Goal: Check status

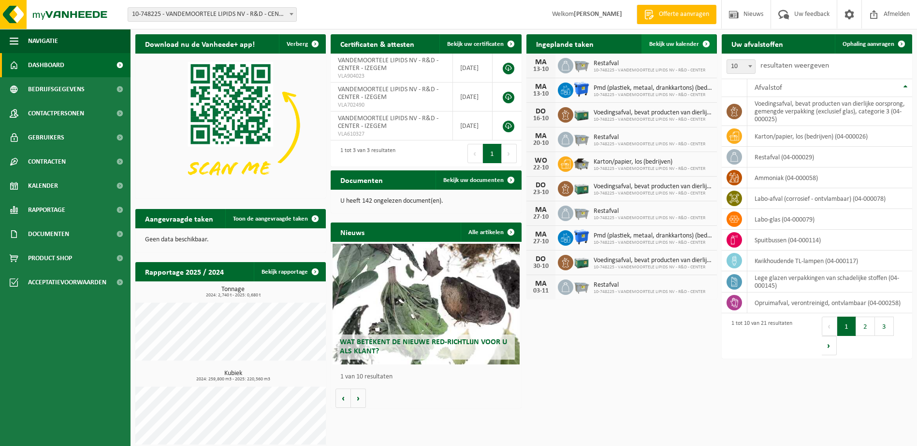
click at [657, 43] on span "Bekijk uw kalender" at bounding box center [674, 44] width 50 height 6
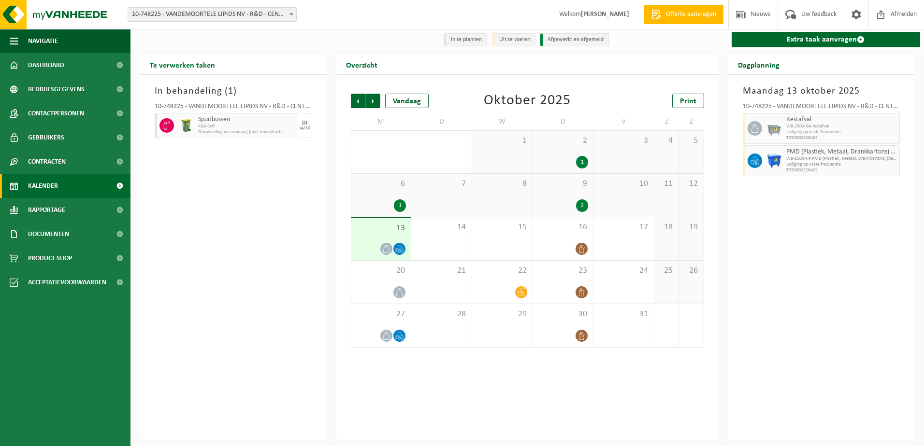
click at [214, 135] on span "Omwisseling op aanvraag (excl. voorrijkost)" at bounding box center [246, 132] width 97 height 6
click at [518, 290] on icon at bounding box center [521, 292] width 8 height 8
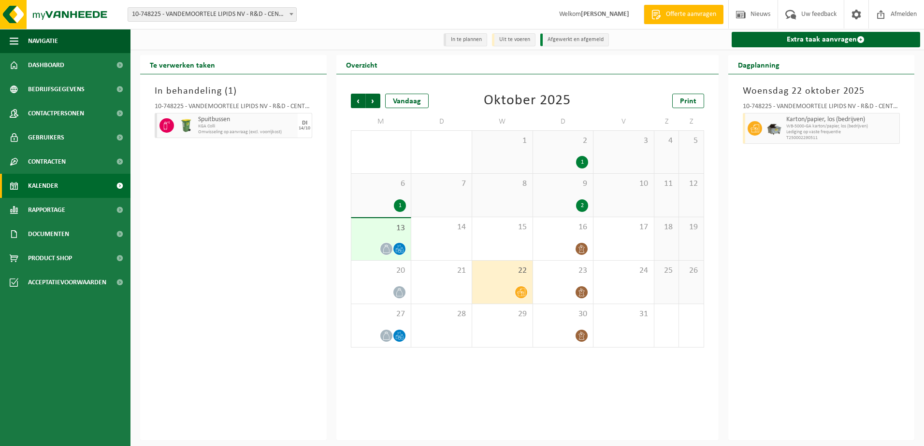
click at [232, 125] on span "KGA Colli" at bounding box center [246, 127] width 97 height 6
click at [228, 178] on div "In behandeling ( 1 ) 10-748225 - VANDEMOORTELE LIPIDS NV - R&D - CENTER - IZEGE…" at bounding box center [233, 257] width 187 height 366
drag, startPoint x: 228, startPoint y: 178, endPoint x: 172, endPoint y: 126, distance: 75.9
click at [172, 126] on span at bounding box center [166, 125] width 14 height 14
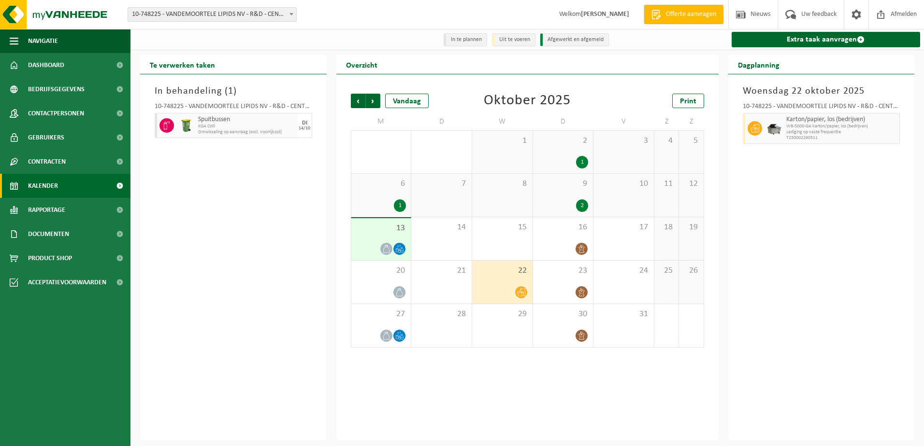
drag, startPoint x: 172, startPoint y: 126, endPoint x: 203, endPoint y: 242, distance: 120.0
click at [203, 242] on div "In behandeling ( 1 ) 10-748225 - VANDEMOORTELE LIPIDS NV - R&D - CENTER - IZEGE…" at bounding box center [233, 257] width 187 height 366
click at [522, 293] on icon at bounding box center [521, 292] width 8 height 8
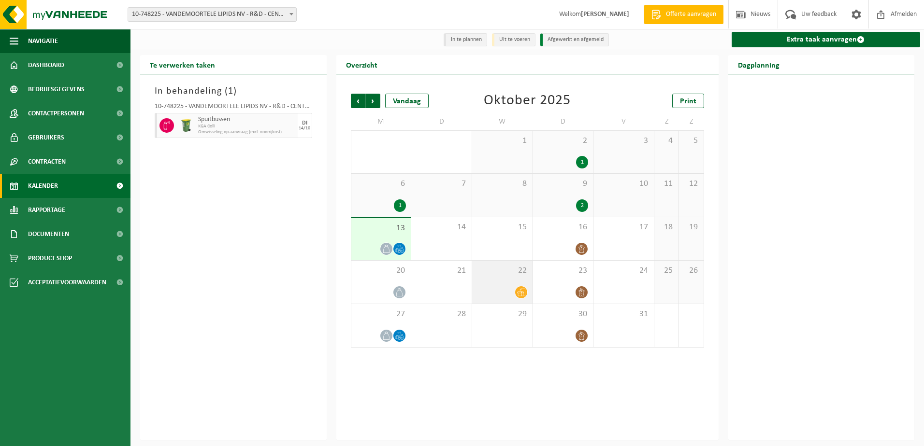
click at [520, 292] on icon at bounding box center [521, 292] width 8 height 8
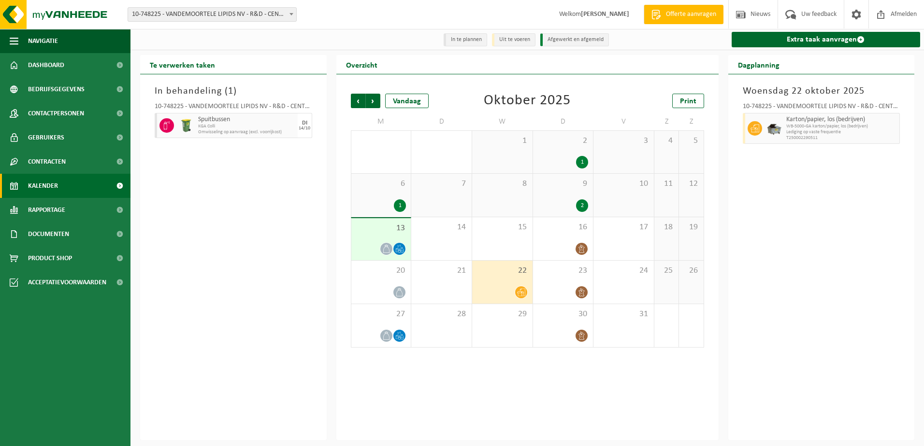
click at [510, 40] on li "Uit te voeren" at bounding box center [513, 39] width 43 height 13
click at [491, 242] on div "15" at bounding box center [502, 238] width 60 height 43
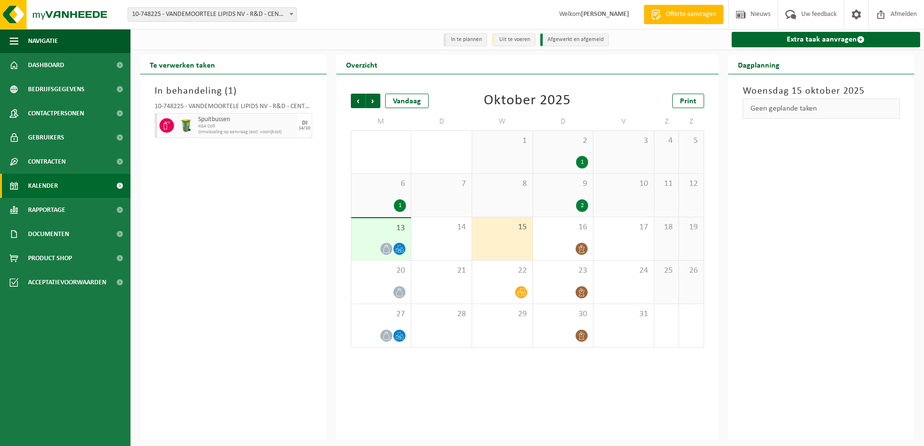
click at [470, 41] on li "In te plannen" at bounding box center [465, 39] width 43 height 13
click at [764, 107] on div "Geen geplande taken" at bounding box center [822, 109] width 158 height 20
click at [444, 240] on div "14" at bounding box center [441, 238] width 60 height 43
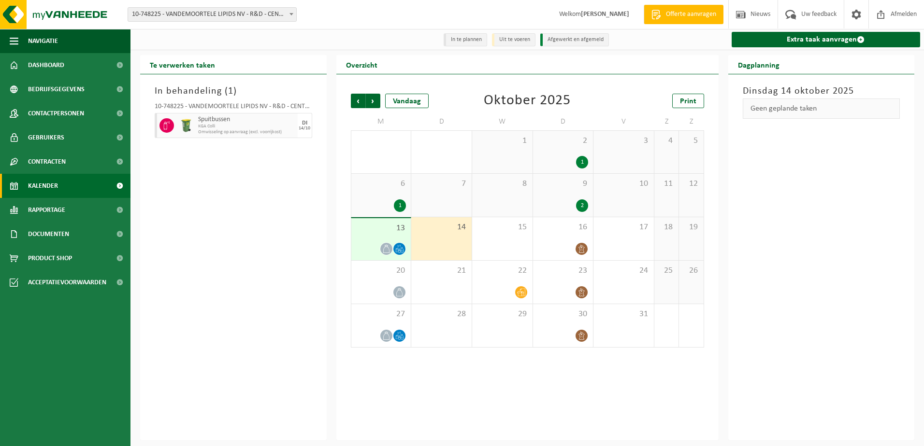
click at [396, 243] on div "13" at bounding box center [381, 239] width 60 height 42
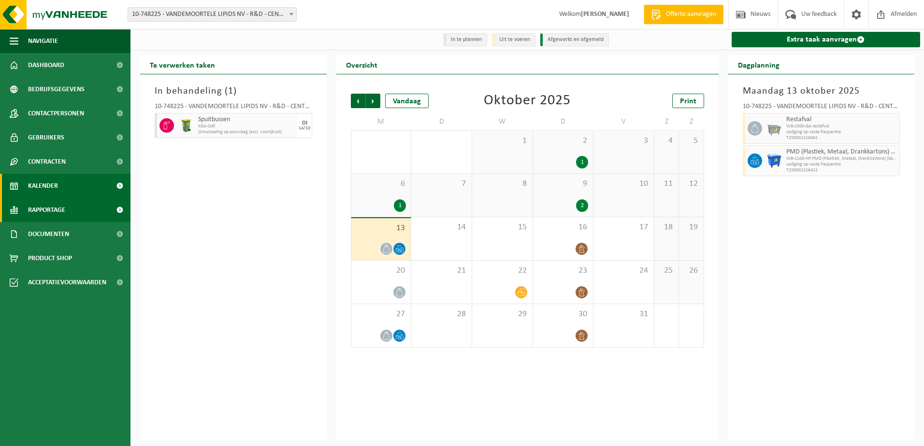
click at [66, 212] on link "Rapportage" at bounding box center [65, 210] width 130 height 24
